Goal: Information Seeking & Learning: Learn about a topic

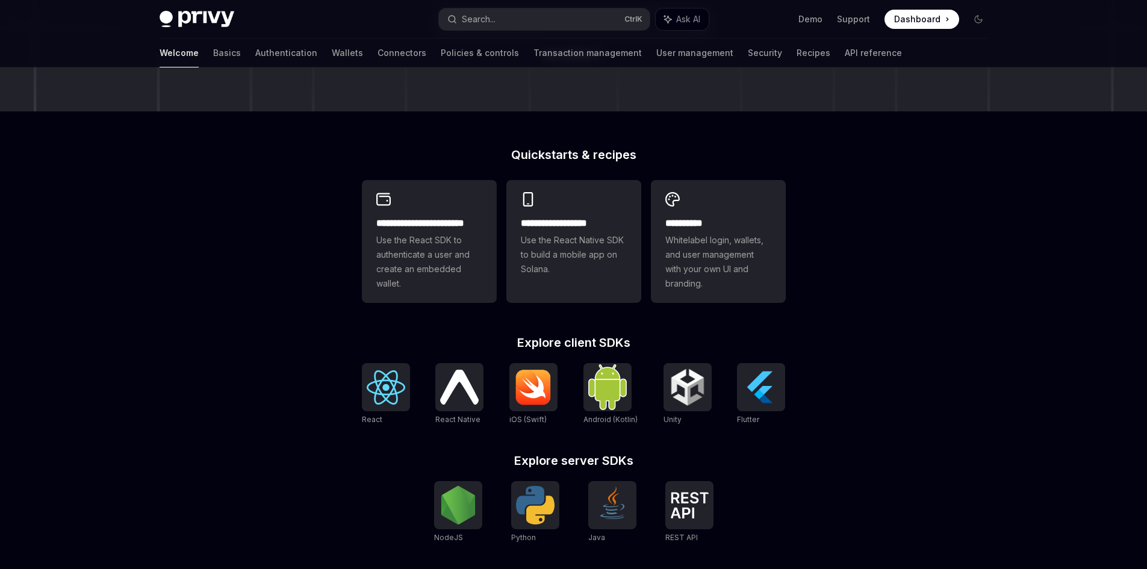
scroll to position [301, 0]
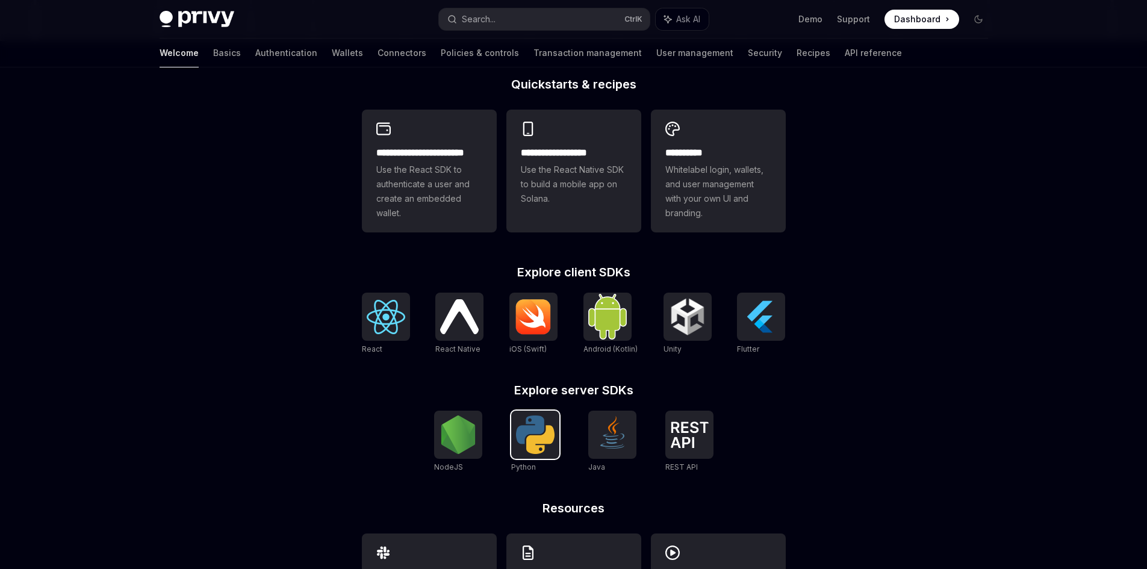
click at [533, 438] on img at bounding box center [535, 434] width 39 height 39
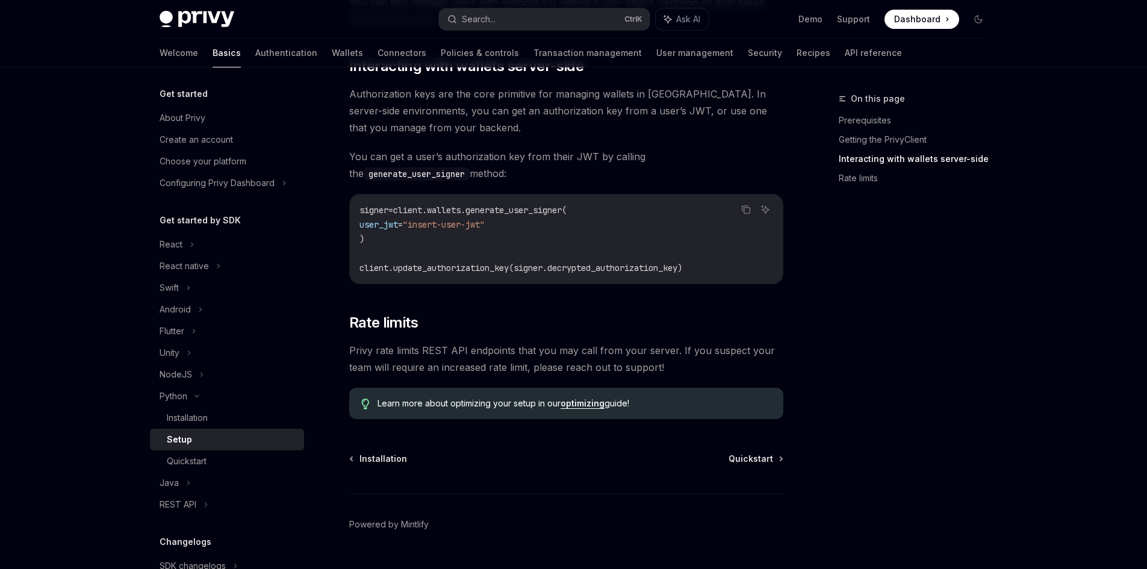
scroll to position [511, 0]
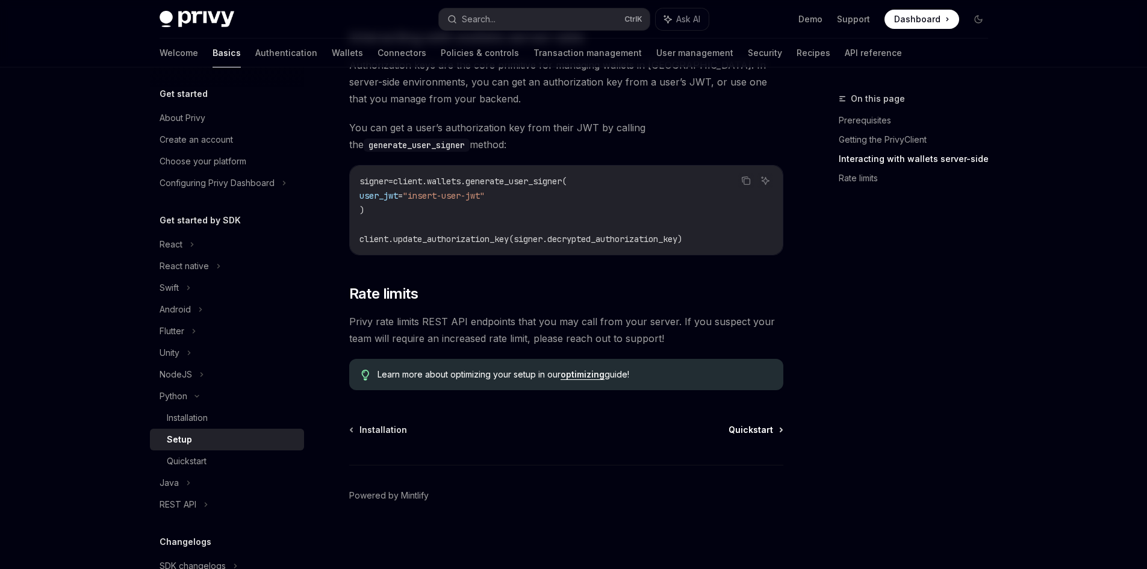
click at [742, 426] on span "Quickstart" at bounding box center [751, 430] width 45 height 12
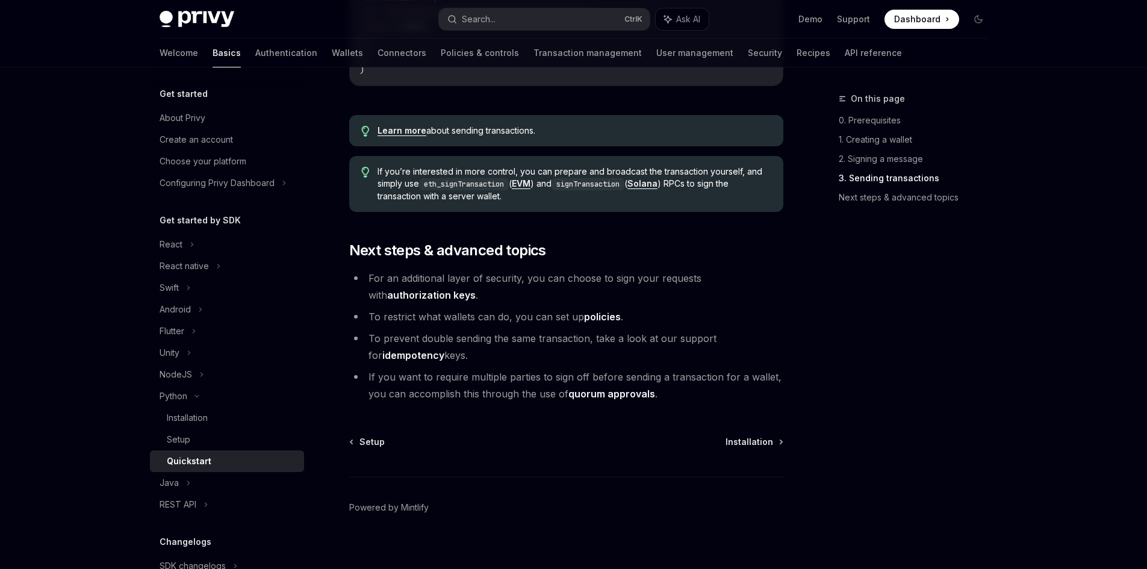
scroll to position [1231, 0]
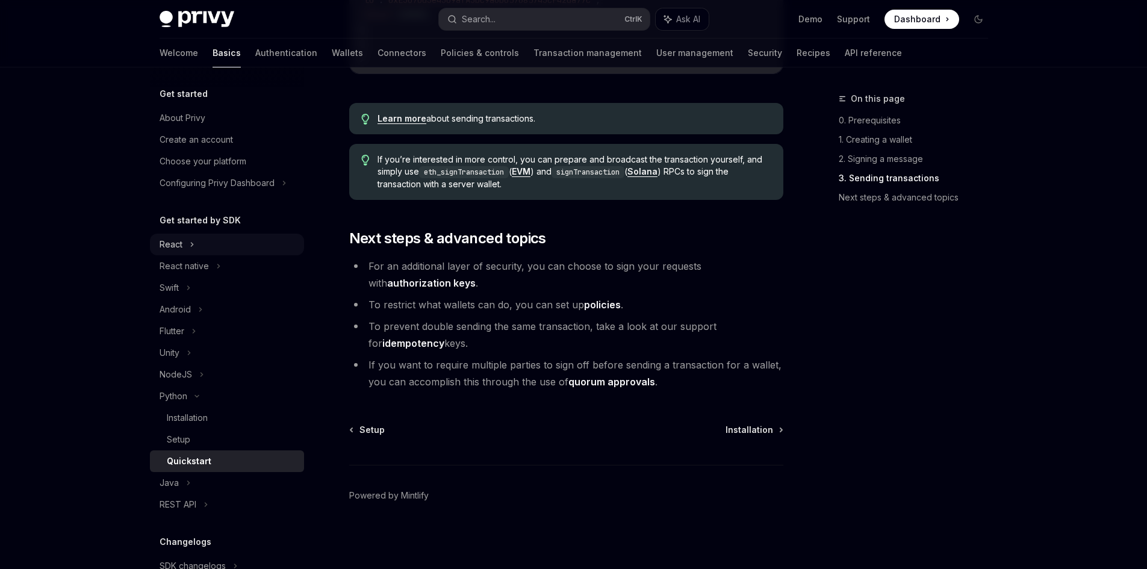
click at [182, 243] on div "React" at bounding box center [227, 245] width 154 height 22
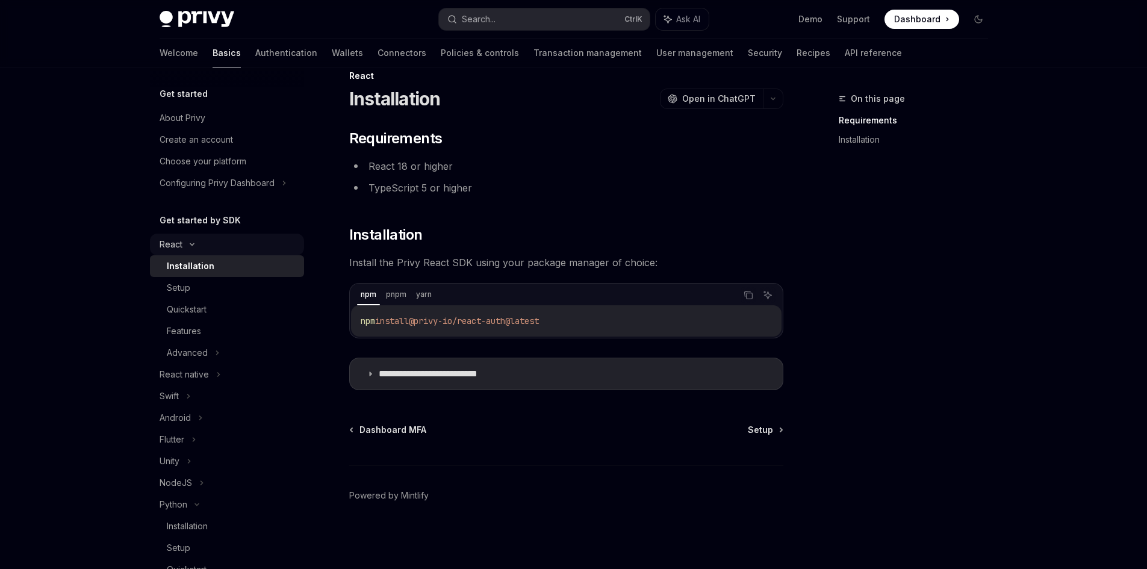
scroll to position [23, 0]
click at [194, 303] on div "Quickstart" at bounding box center [187, 309] width 40 height 14
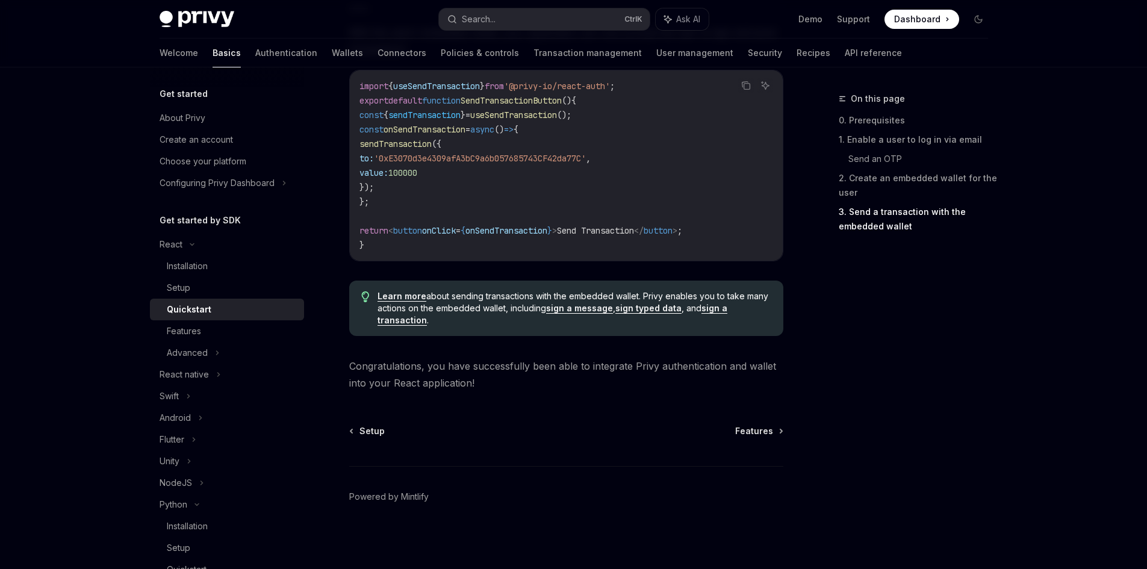
scroll to position [1178, 0]
click at [247, 325] on div "Features" at bounding box center [232, 331] width 130 height 14
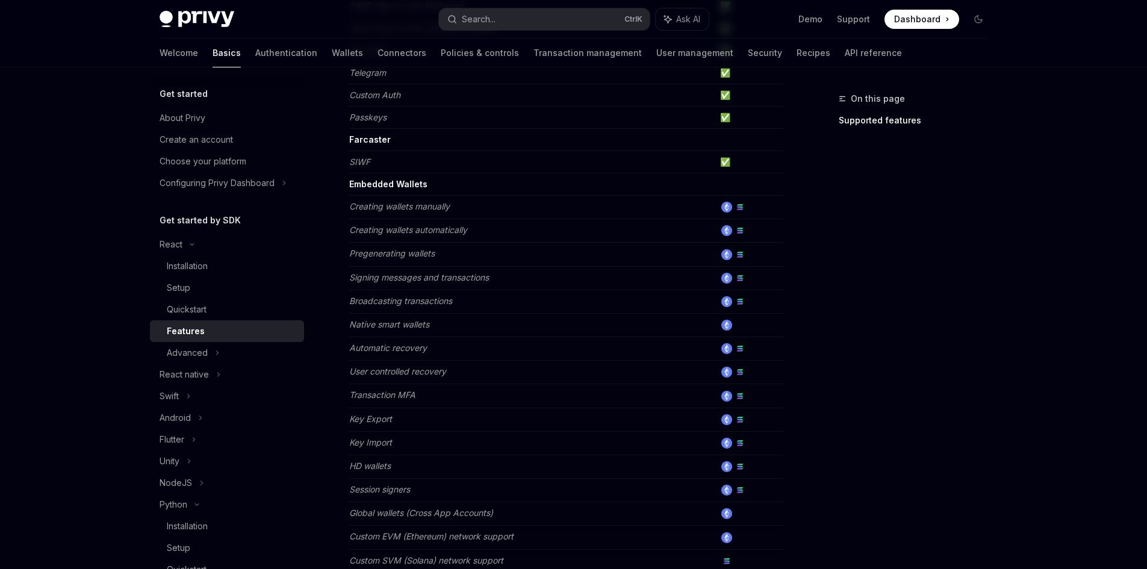
scroll to position [361, 0]
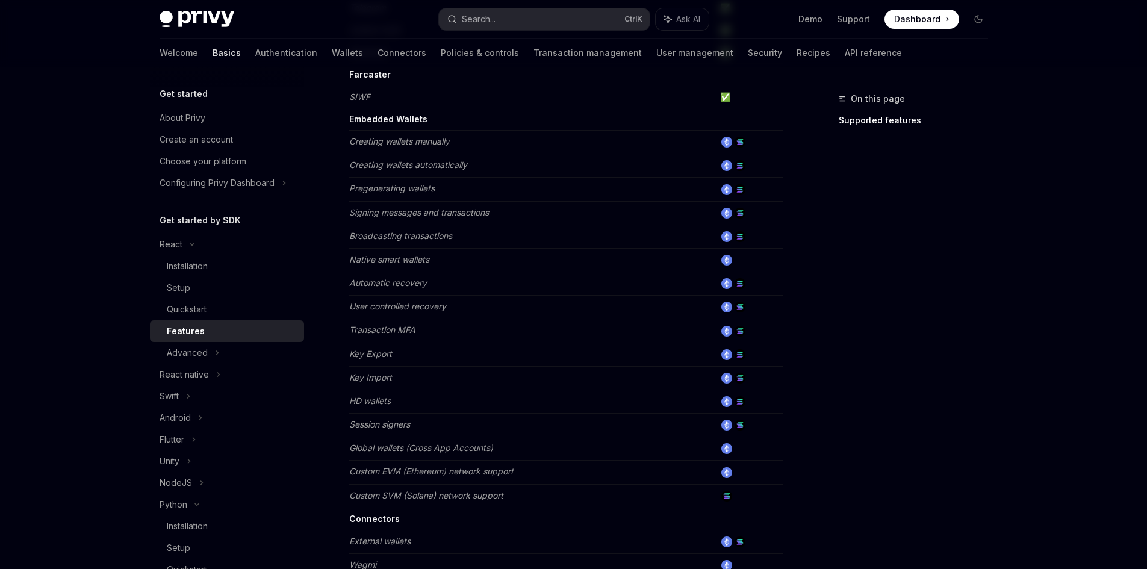
click at [179, 93] on h5 "Get started" at bounding box center [184, 94] width 48 height 14
click at [187, 21] on img at bounding box center [197, 19] width 75 height 17
type textarea "*"
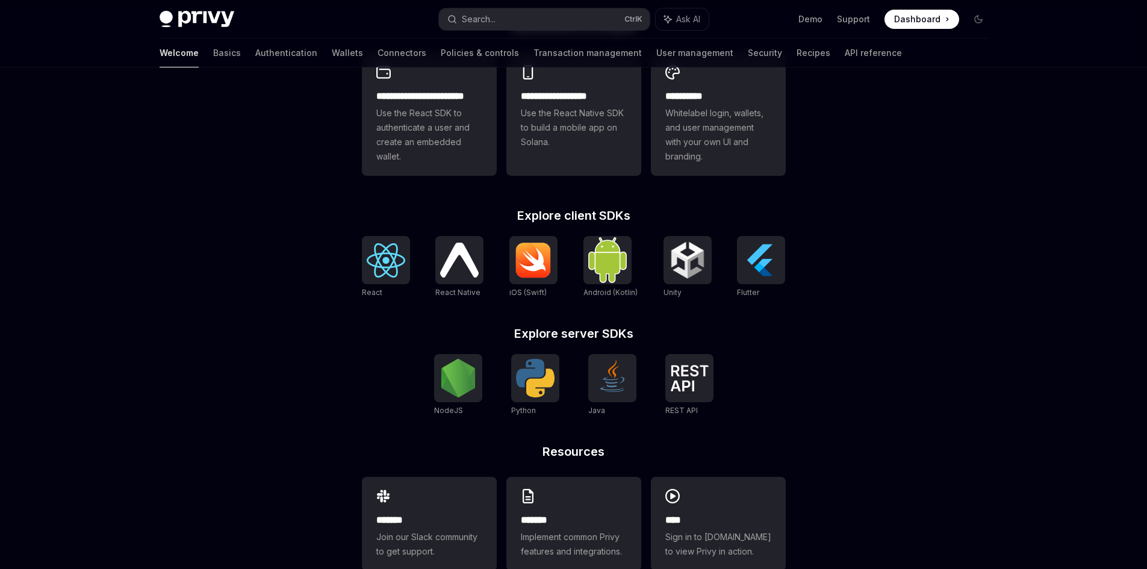
scroll to position [361, 0]
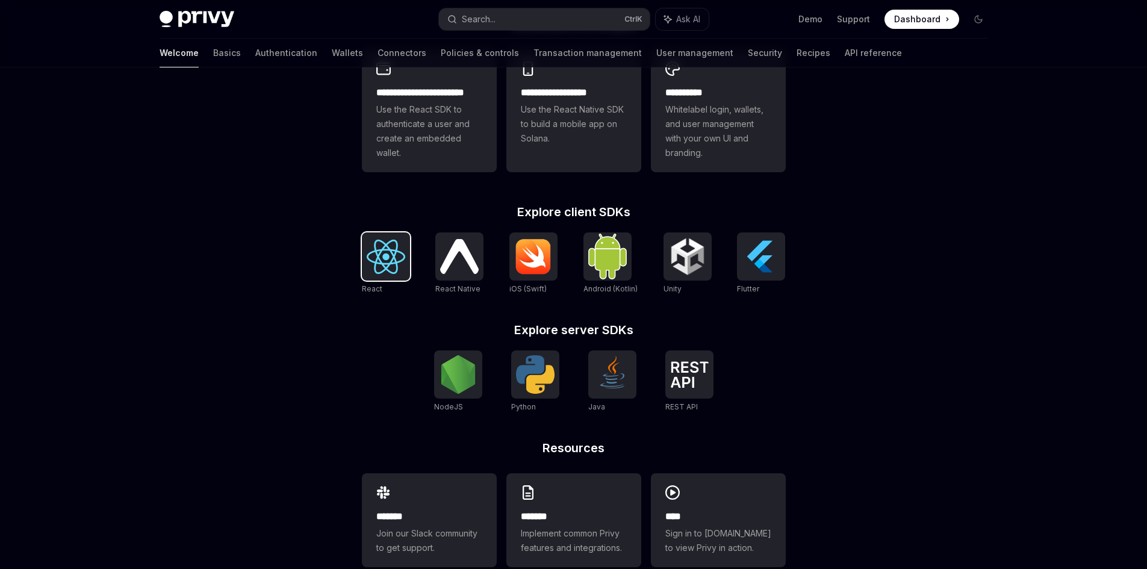
click at [390, 267] on img at bounding box center [386, 257] width 39 height 34
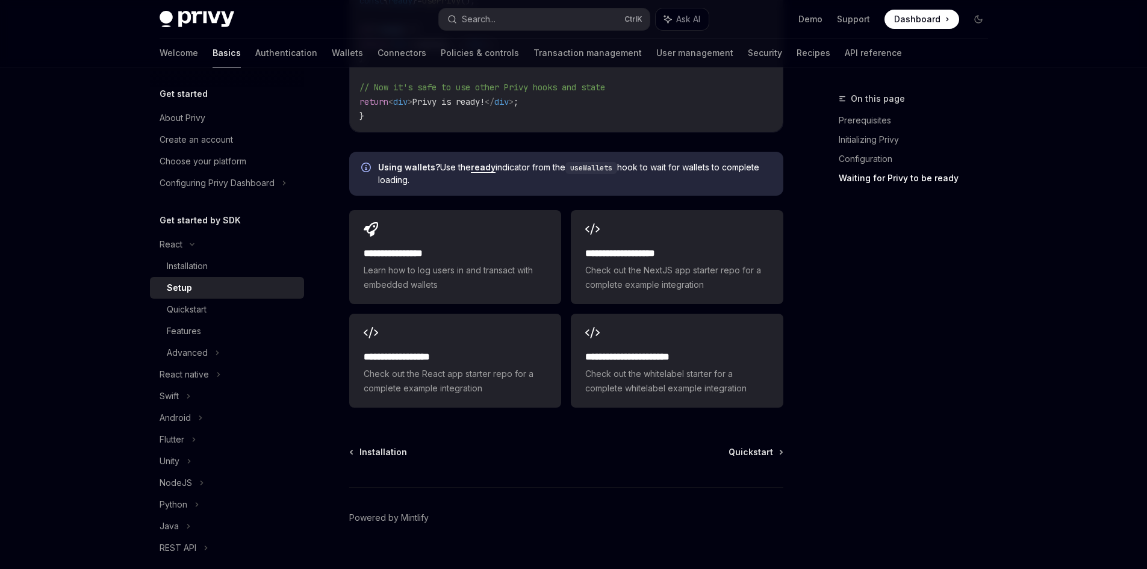
scroll to position [1600, 0]
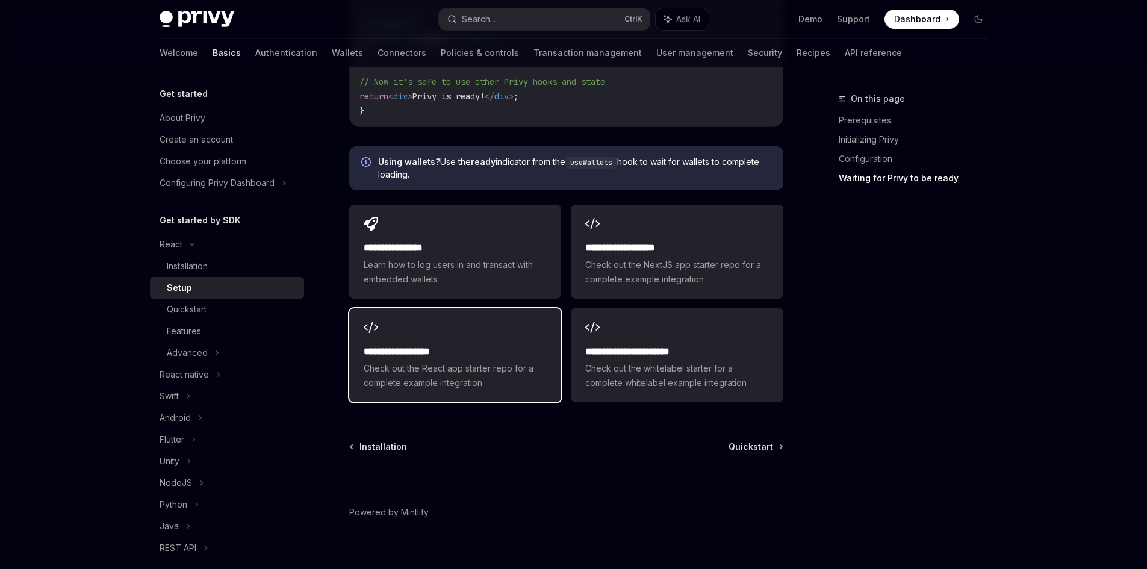
click at [453, 361] on span "Check out the React app starter repo for a complete example integration" at bounding box center [455, 375] width 183 height 29
